Goal: Task Accomplishment & Management: Manage account settings

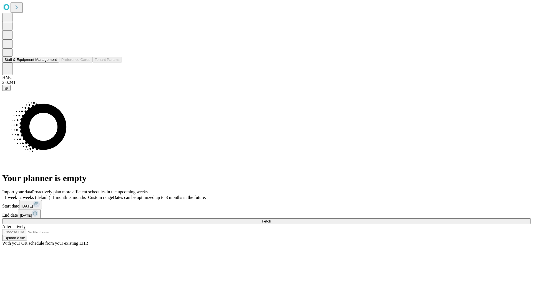
click at [53, 63] on button "Staff & Equipment Management" at bounding box center [30, 60] width 57 height 6
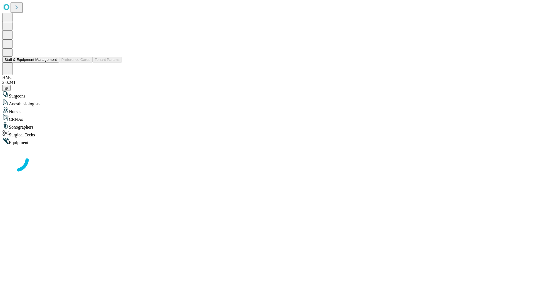
click at [53, 63] on button "Staff & Equipment Management" at bounding box center [30, 60] width 57 height 6
